Goal: Find specific fact: Find specific fact

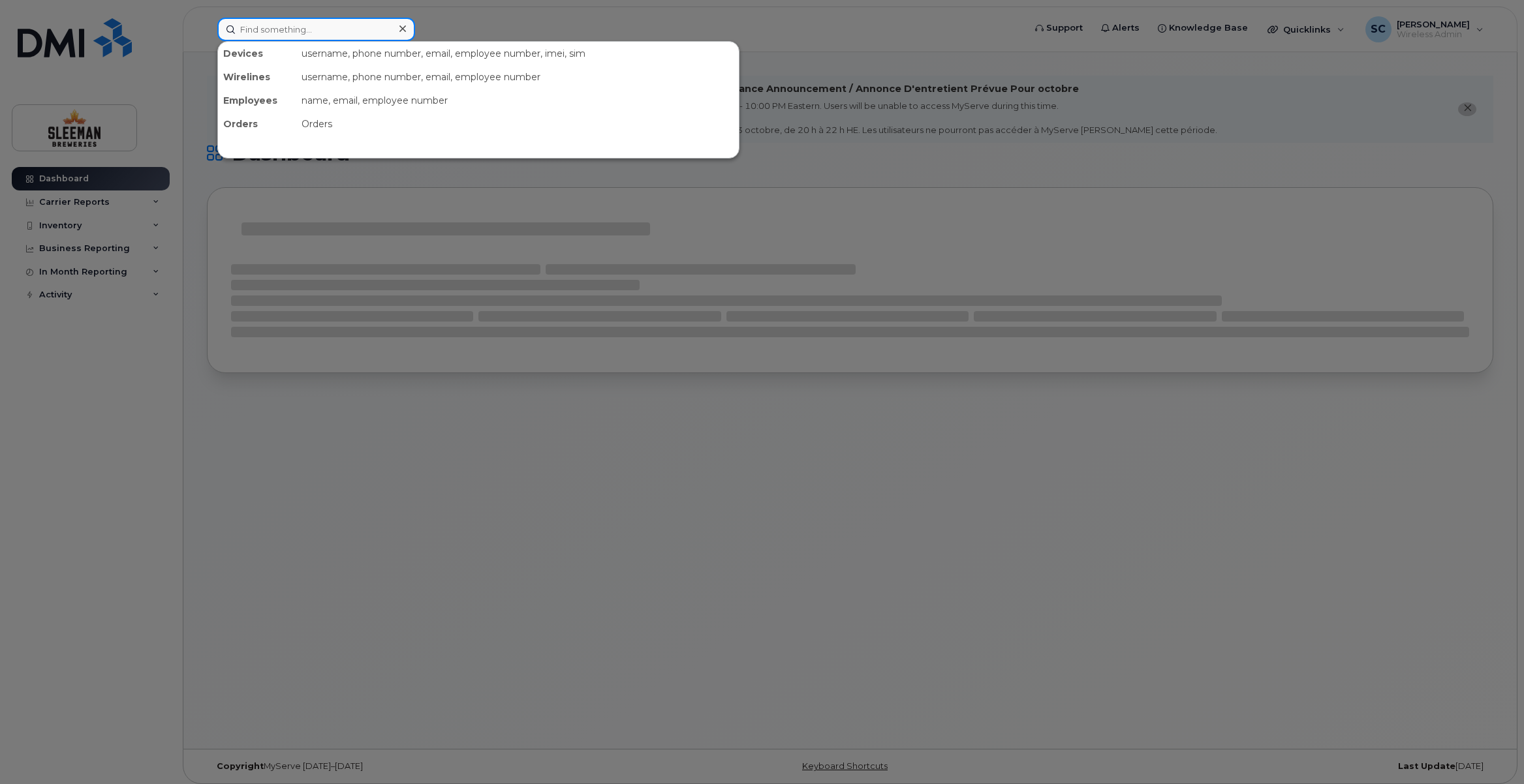
click at [336, 28] on input at bounding box center [316, 29] width 197 height 24
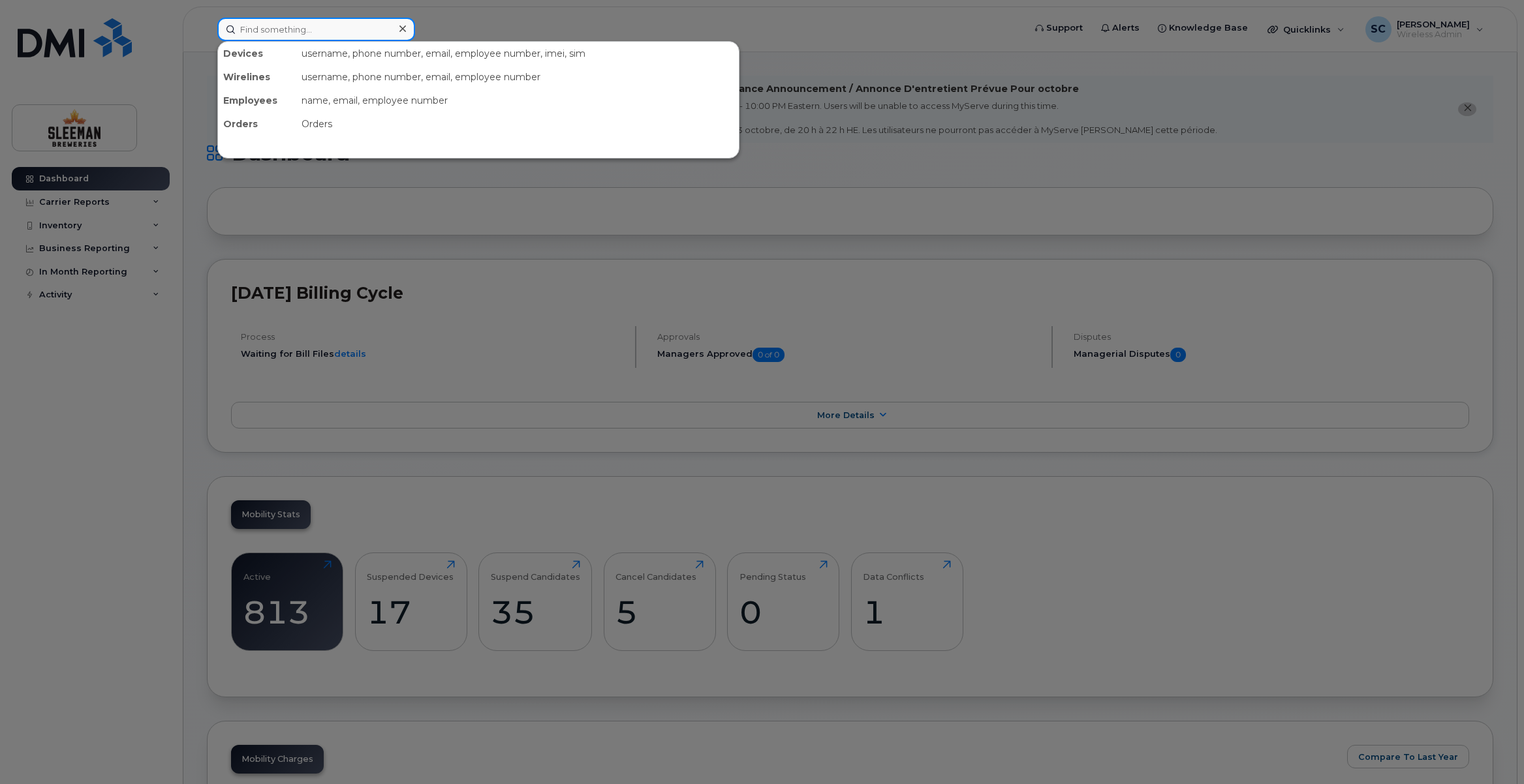
paste input "604 839 3029"
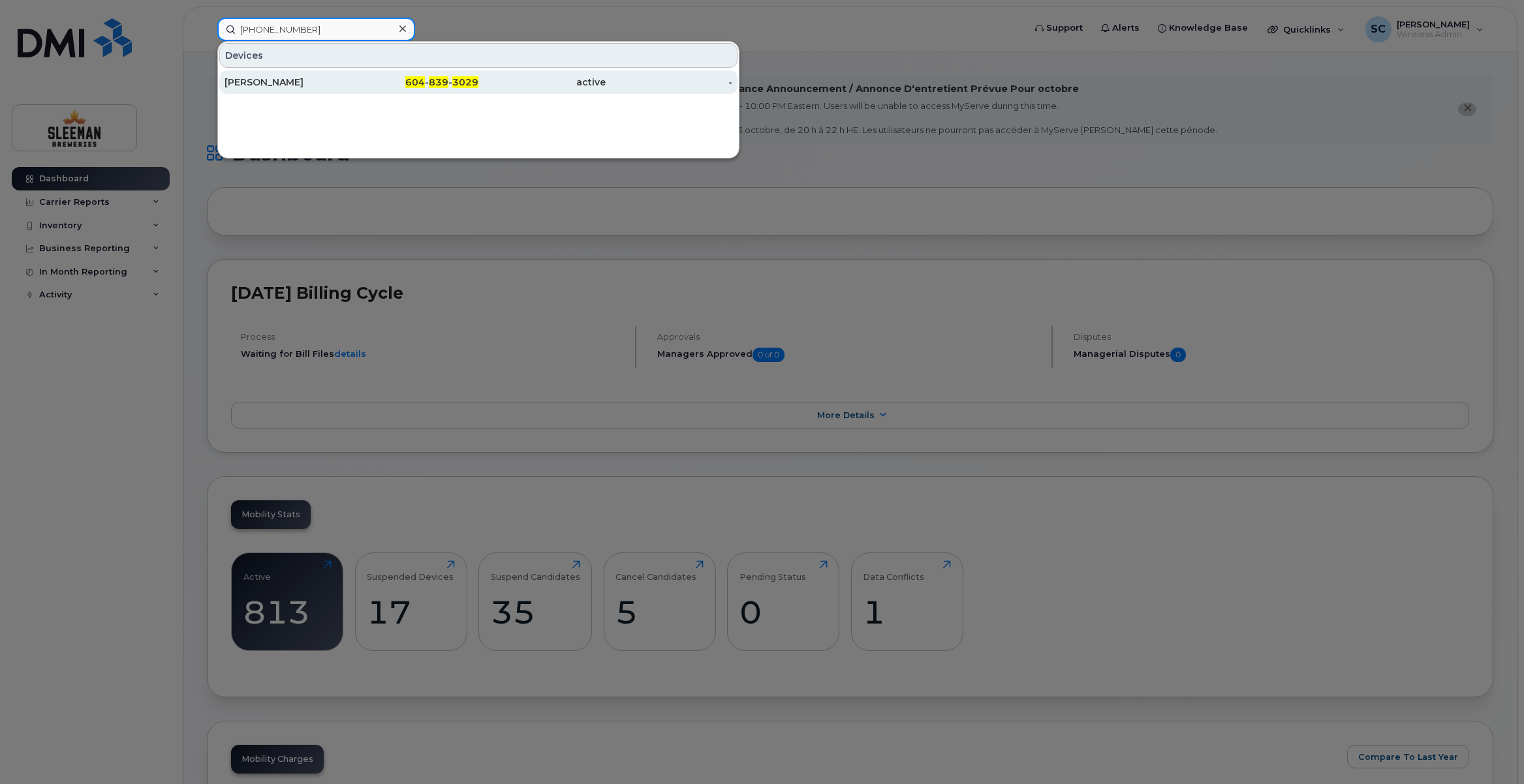
type input "604 839 3029"
click at [266, 82] on div "[PERSON_NAME]" at bounding box center [288, 82] width 127 height 13
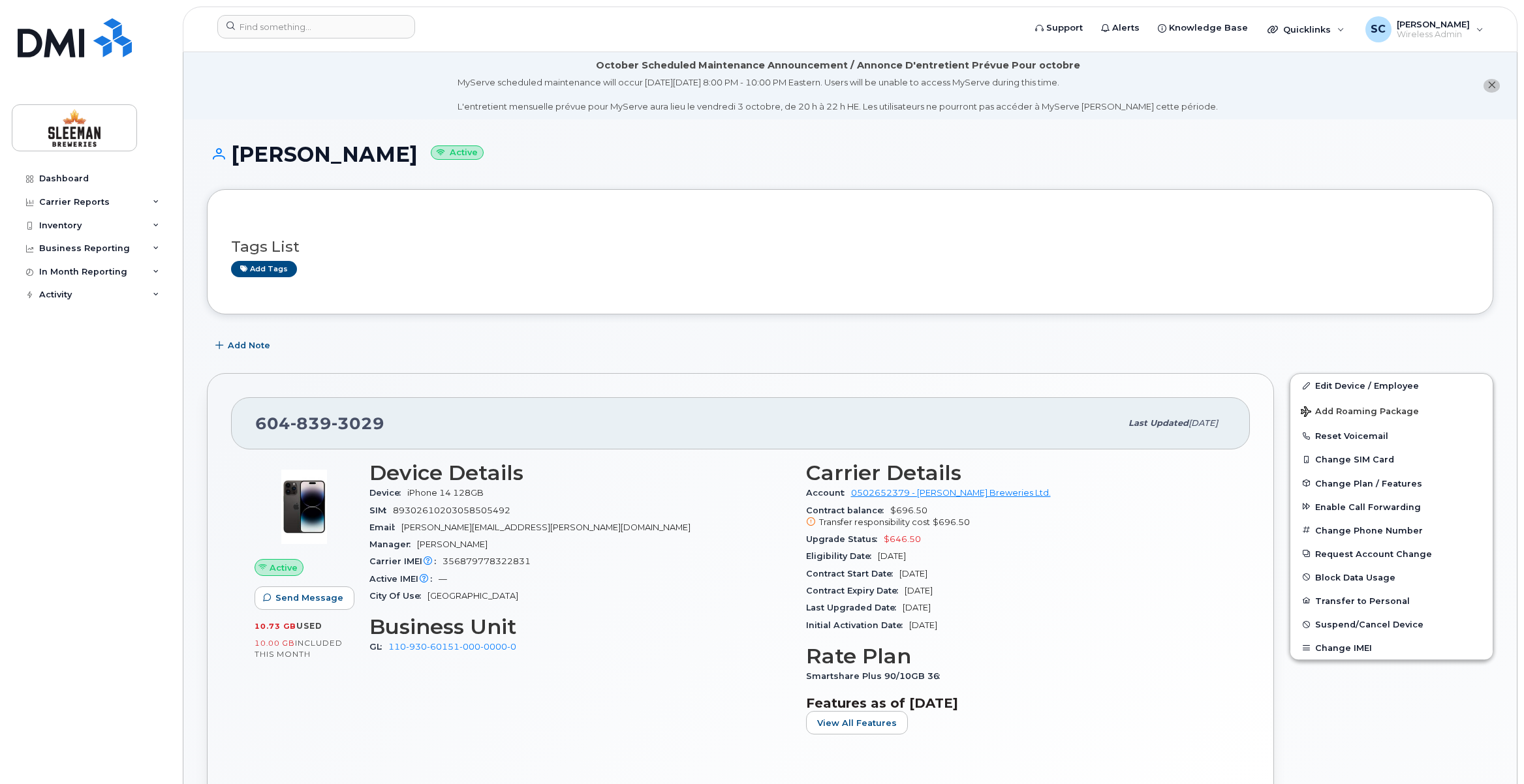
drag, startPoint x: 948, startPoint y: 559, endPoint x: 810, endPoint y: 561, distance: 138.0
click at [810, 561] on div "Eligibility Date [DATE]" at bounding box center [1016, 557] width 421 height 17
drag, startPoint x: 810, startPoint y: 561, endPoint x: 848, endPoint y: 564, distance: 38.1
copy div "ligibility Date [DATE]"
